Goal: Information Seeking & Learning: Check status

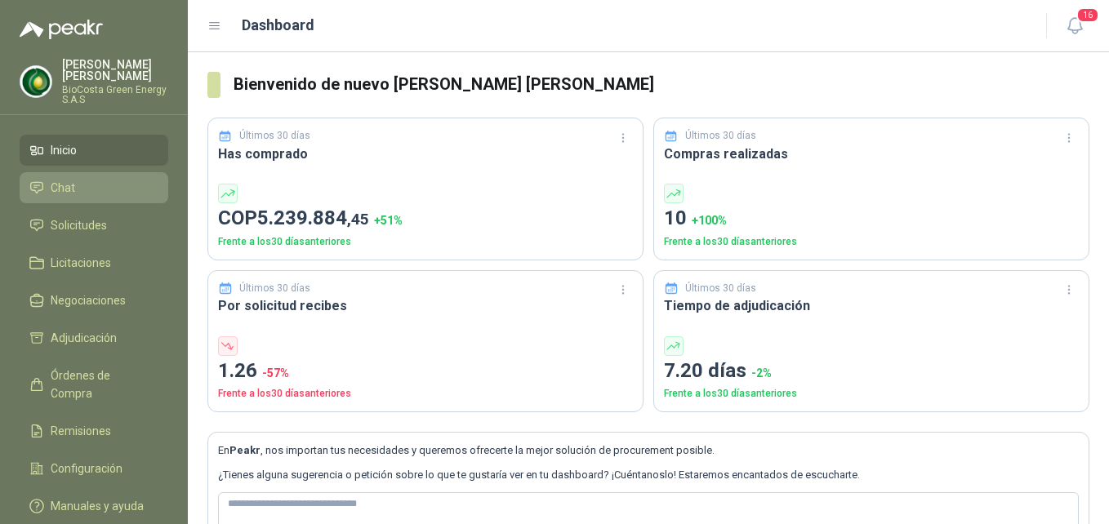
click at [120, 193] on li "Chat" at bounding box center [93, 188] width 129 height 18
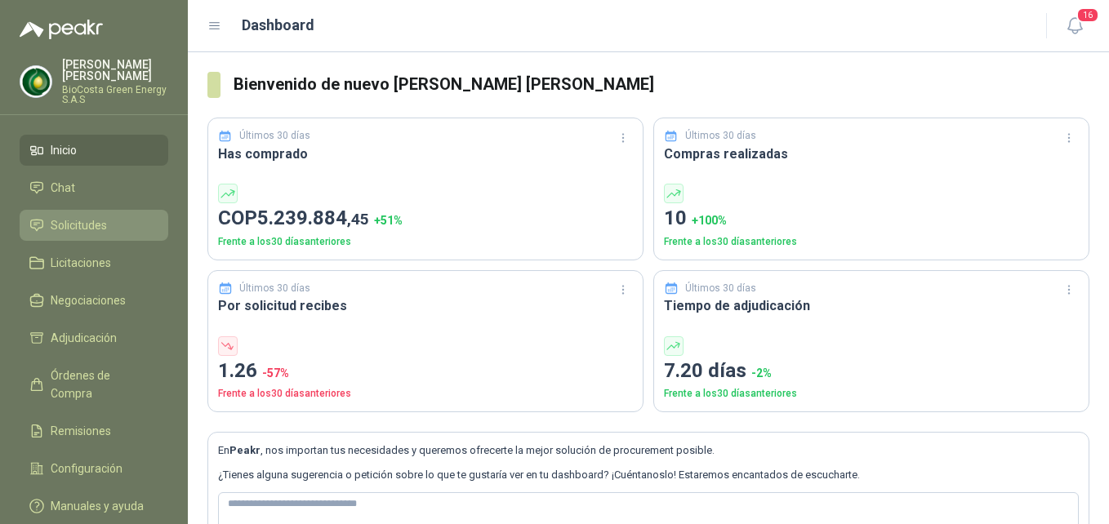
click at [111, 218] on li "Solicitudes" at bounding box center [93, 225] width 129 height 18
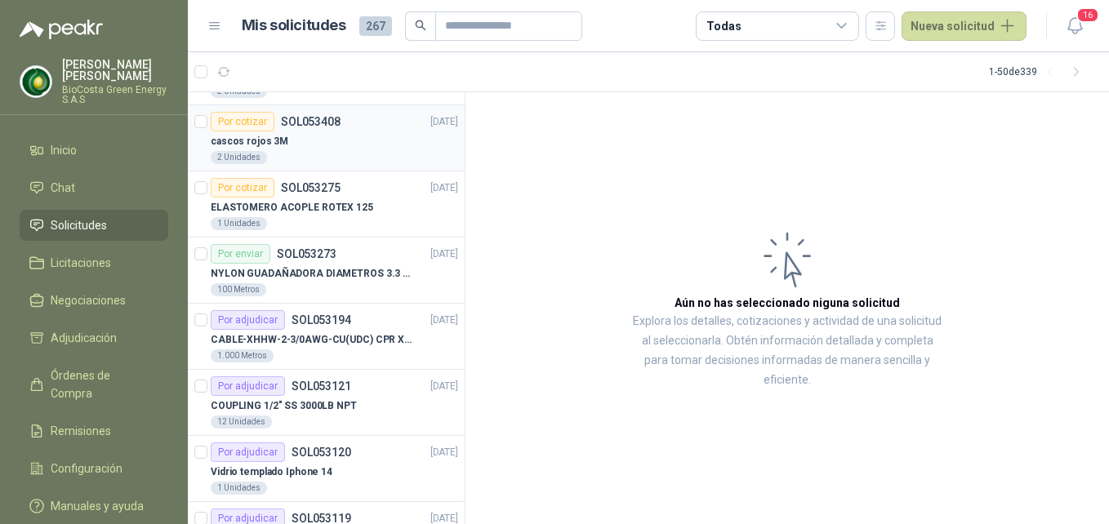
scroll to position [82, 0]
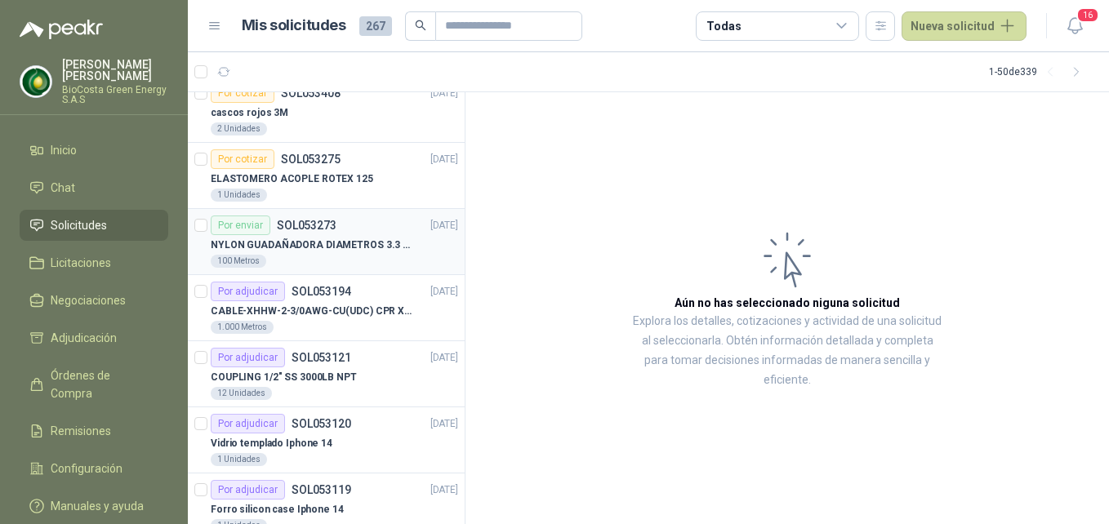
click at [368, 242] on p "NYLON GUADAÑADORA DIAMETROS 3.3 mm" at bounding box center [312, 246] width 203 height 16
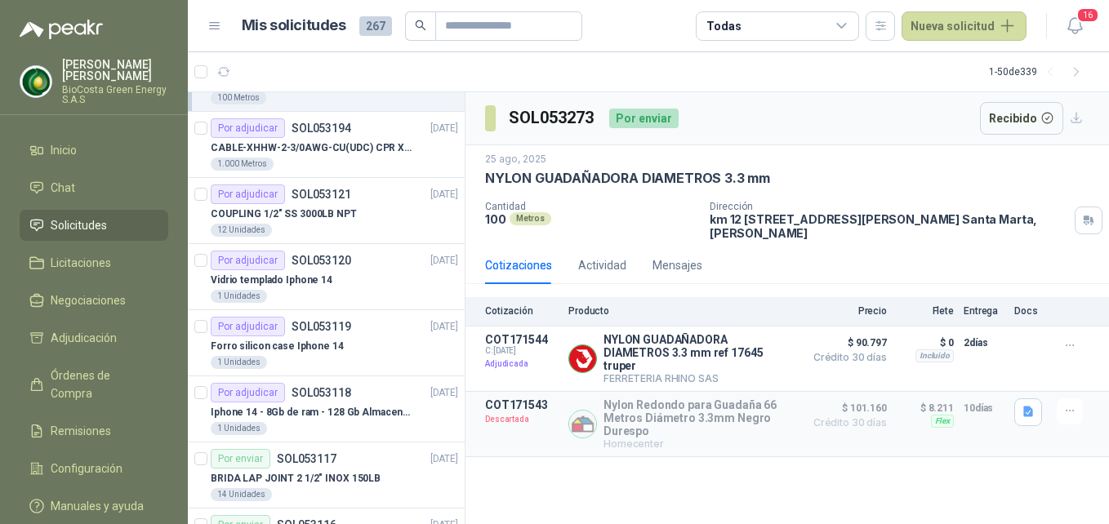
scroll to position [163, 0]
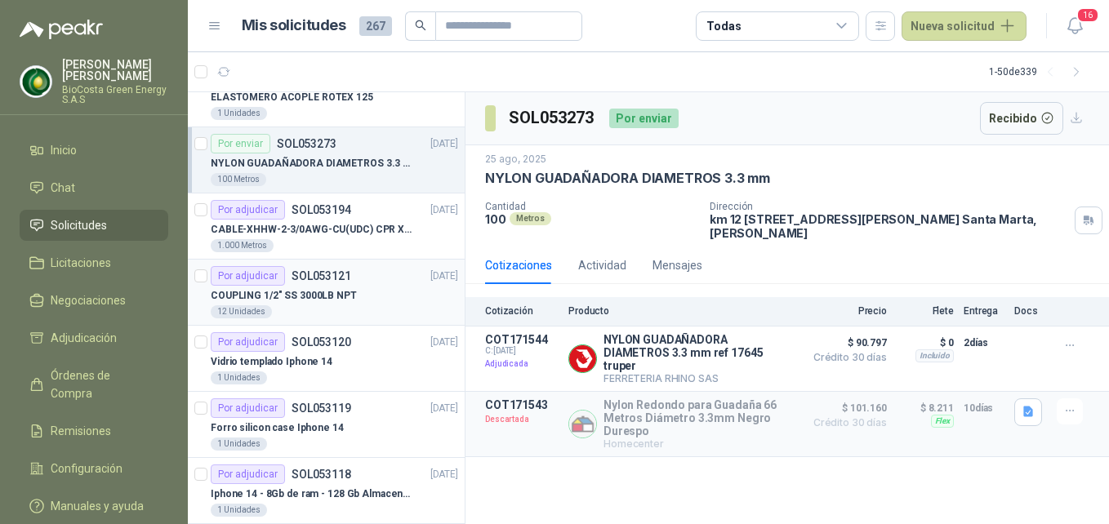
click at [309, 287] on div "COUPLING 1/2" SS 3000LB NPT" at bounding box center [334, 296] width 247 height 20
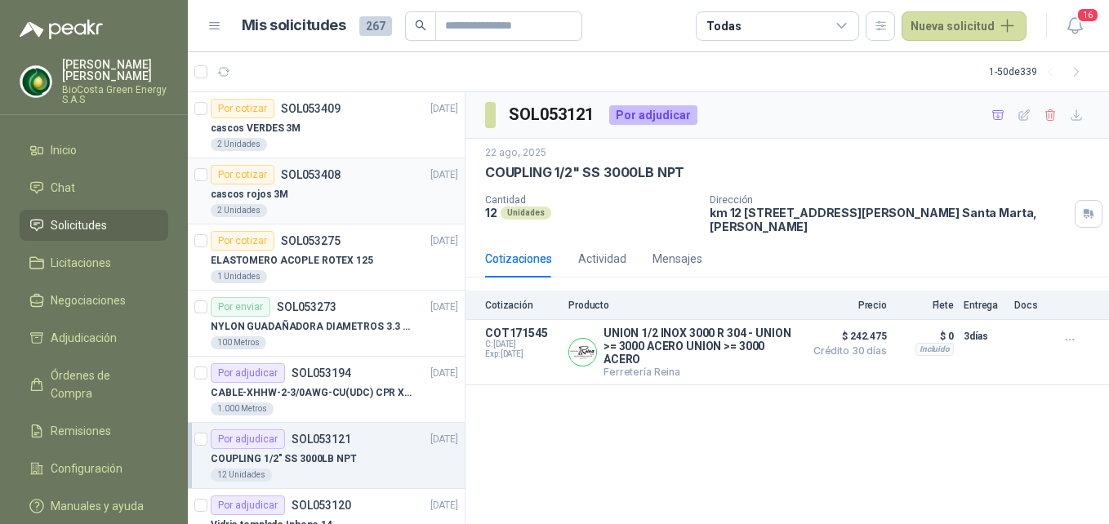
click at [403, 207] on div "2 Unidades" at bounding box center [334, 210] width 247 height 13
click at [336, 135] on div "cascos VERDES 3M" at bounding box center [334, 128] width 247 height 20
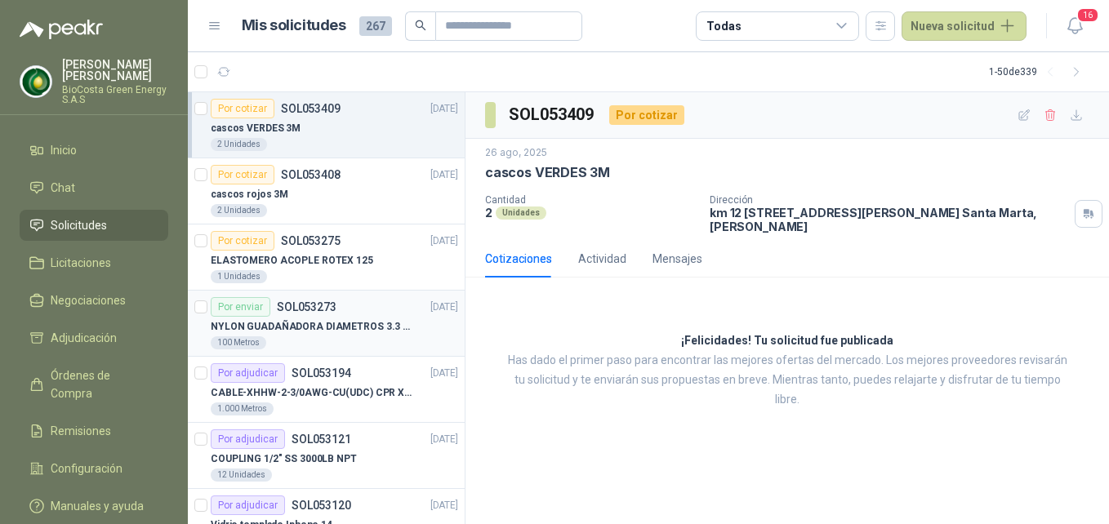
click at [322, 323] on p "NYLON GUADAÑADORA DIAMETROS 3.3 mm" at bounding box center [312, 327] width 203 height 16
